Goal: Transaction & Acquisition: Purchase product/service

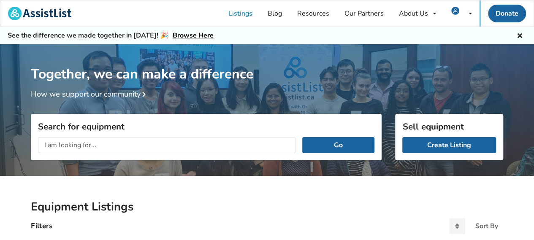
click at [238, 137] on div "Go" at bounding box center [206, 145] width 350 height 30
click at [236, 141] on input "text" at bounding box center [166, 145] width 257 height 16
click at [234, 146] on input "text" at bounding box center [166, 145] width 257 height 16
click at [238, 142] on input "text" at bounding box center [166, 145] width 257 height 16
click at [239, 142] on input "text" at bounding box center [166, 145] width 257 height 16
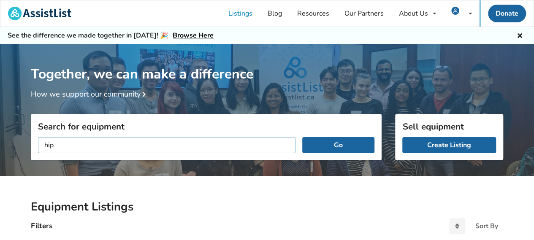
type input "hip"
click at [302, 137] on button "Go" at bounding box center [338, 145] width 72 height 16
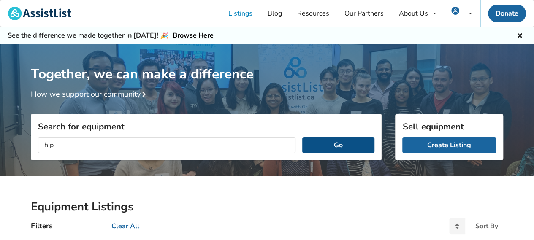
click at [341, 141] on button "Go" at bounding box center [338, 145] width 72 height 16
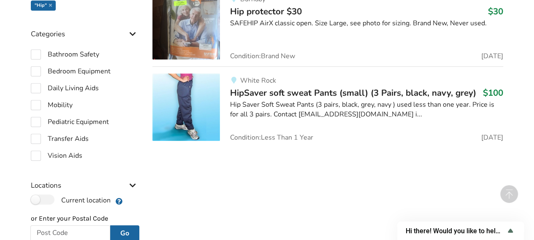
scroll to position [211, 0]
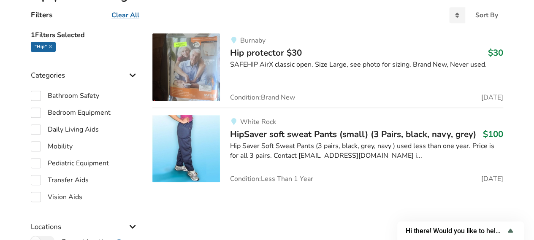
click at [270, 56] on span "Hip protector $30" at bounding box center [266, 53] width 72 height 12
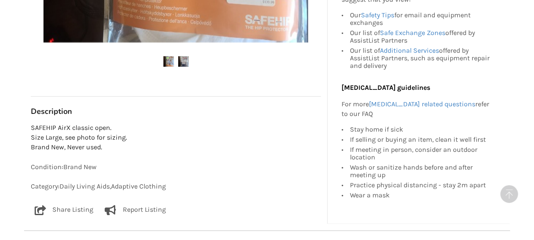
scroll to position [380, 0]
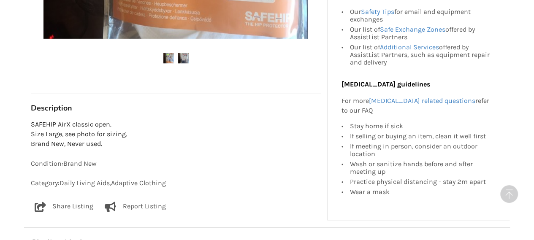
click at [184, 59] on img at bounding box center [183, 58] width 11 height 11
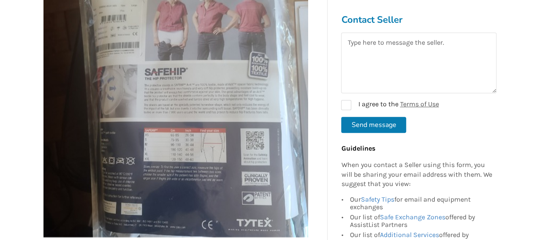
scroll to position [169, 0]
